Goal: Navigation & Orientation: Find specific page/section

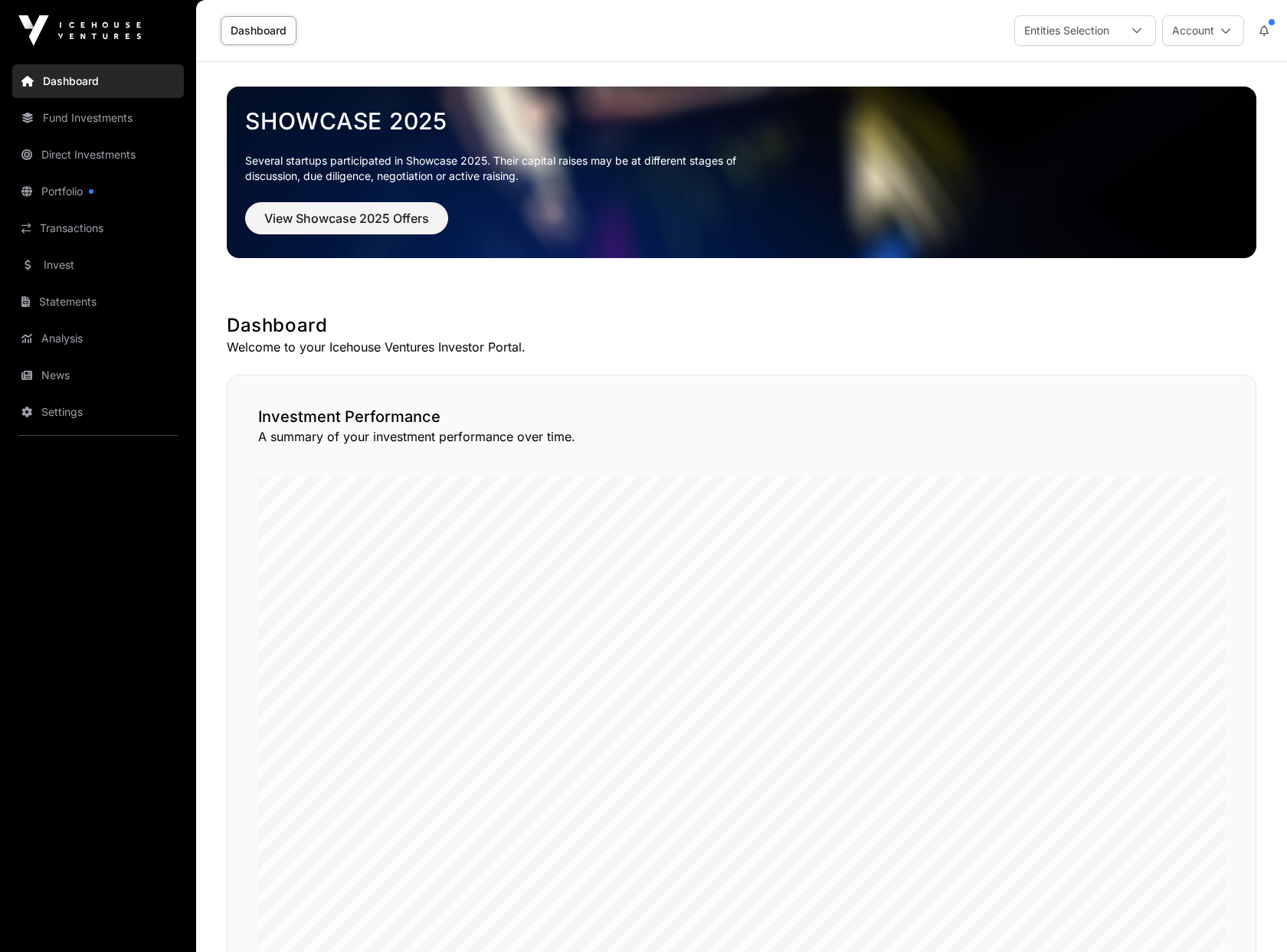
click at [1193, 31] on button "Account" at bounding box center [1203, 30] width 82 height 30
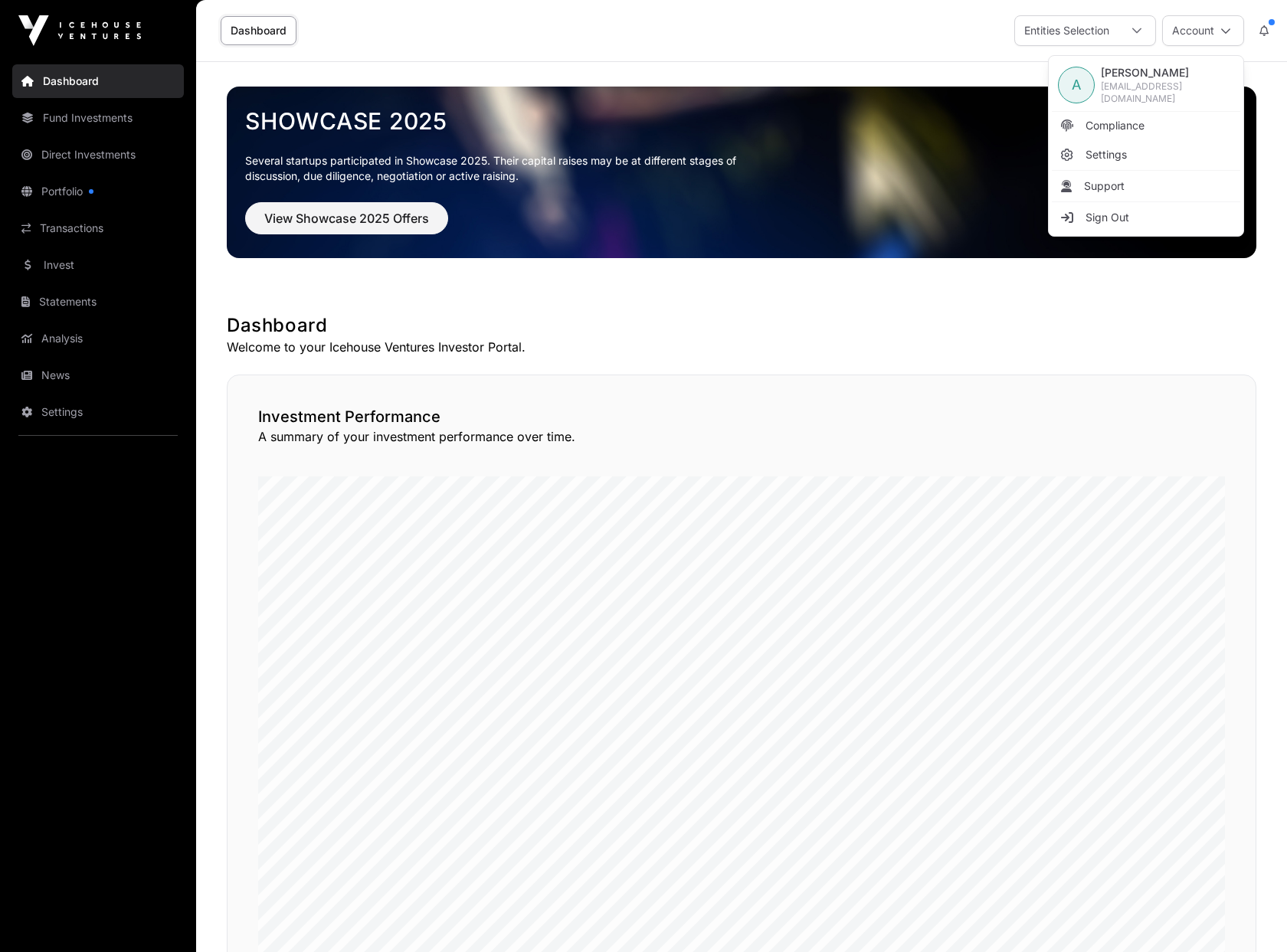
click at [1105, 28] on div "Entities Selection" at bounding box center [1067, 30] width 103 height 29
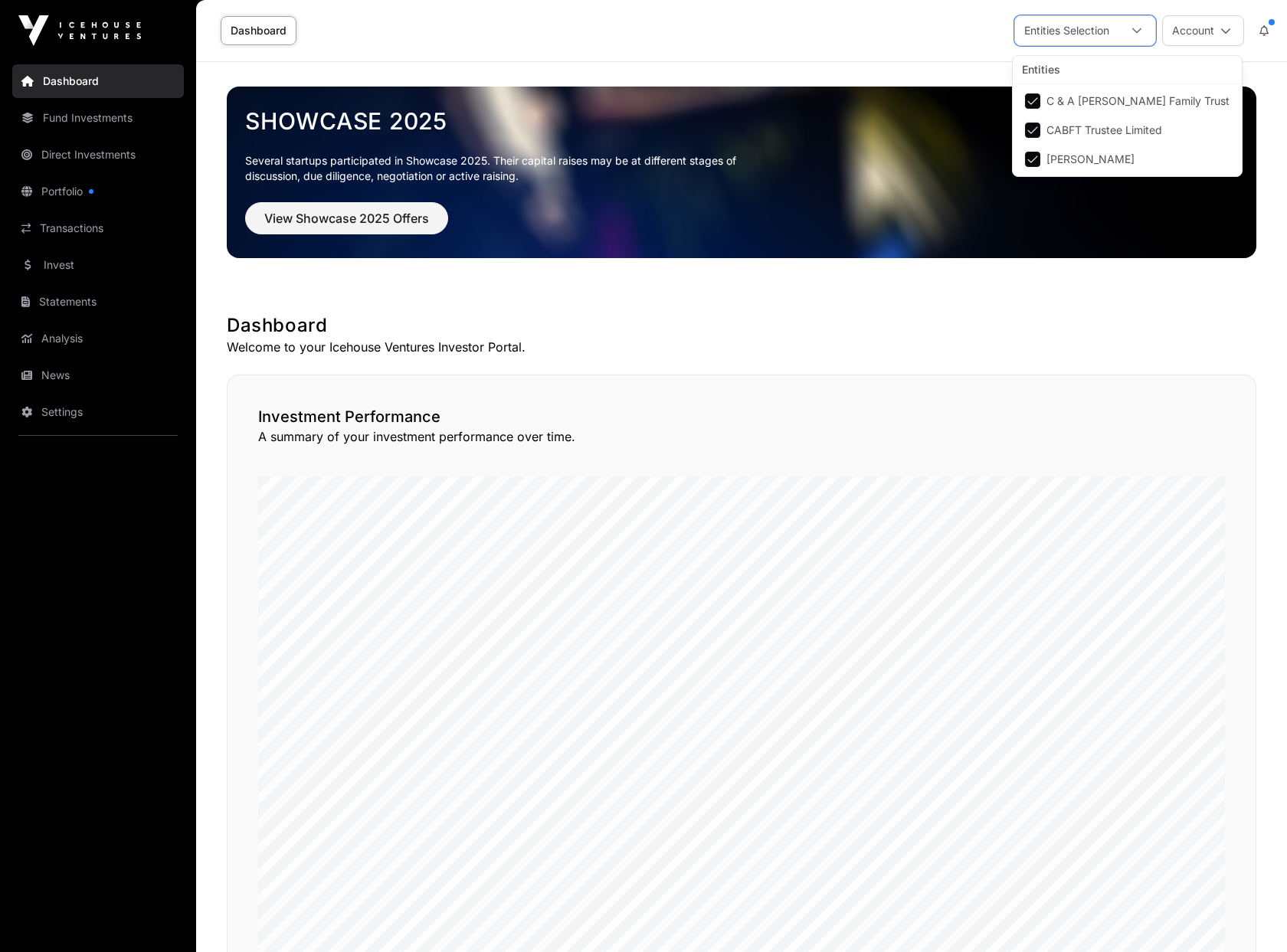
click at [47, 160] on link "Direct Investments" at bounding box center [98, 154] width 172 height 34
